Goal: Task Accomplishment & Management: Manage account settings

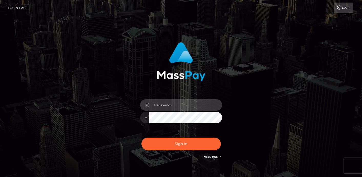
click at [165, 107] on input "text" at bounding box center [185, 105] width 73 height 12
type input "coscaties@gmail.com"
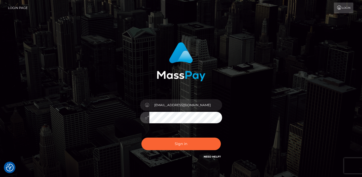
click at [141, 138] on button "Sign in" at bounding box center [180, 144] width 79 height 13
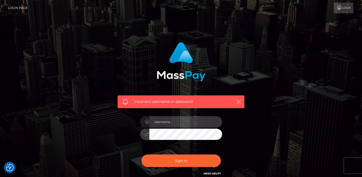
click at [159, 121] on input "text" at bounding box center [185, 122] width 73 height 12
type input "coscaties@gmail.com"
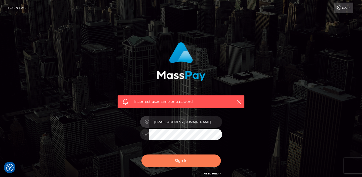
click at [176, 161] on button "Sign in" at bounding box center [180, 161] width 79 height 13
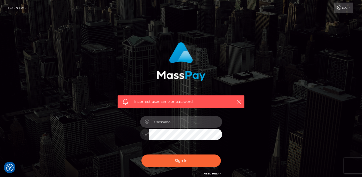
click at [164, 121] on input "text" at bounding box center [185, 122] width 73 height 12
drag, startPoint x: 169, startPoint y: 122, endPoint x: 209, endPoint y: 122, distance: 40.4
click at [209, 122] on input "[EMAIL_ADDRESS][DOMAIN_NAME]" at bounding box center [185, 122] width 73 height 12
type input "coscaties"
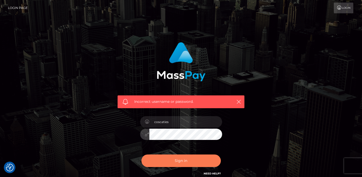
click at [169, 157] on button "Sign in" at bounding box center [180, 161] width 79 height 13
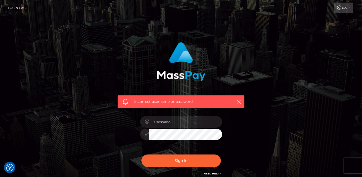
click at [344, 8] on link "Login" at bounding box center [342, 8] width 19 height 11
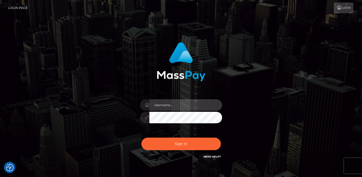
click at [171, 104] on input "text" at bounding box center [185, 105] width 73 height 12
